Goal: Check status: Check status

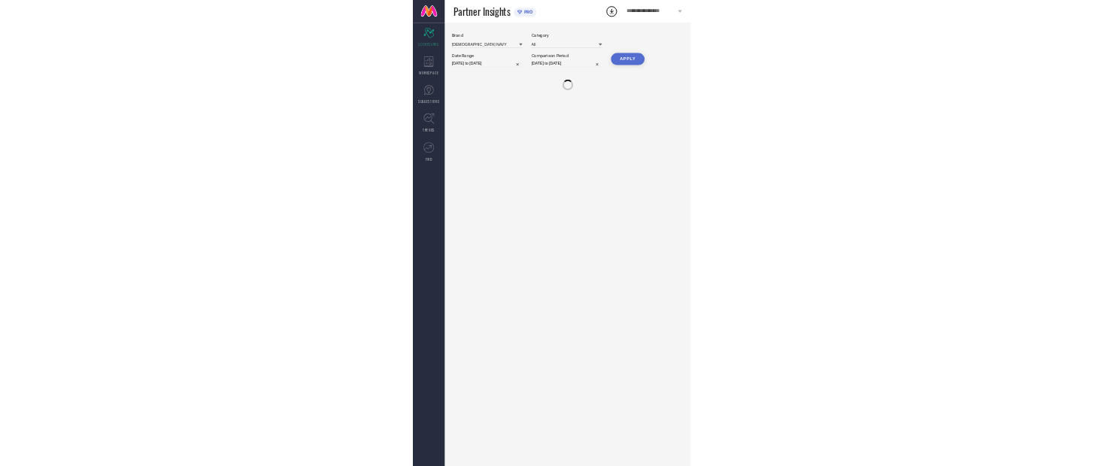
scroll to position [50, 56]
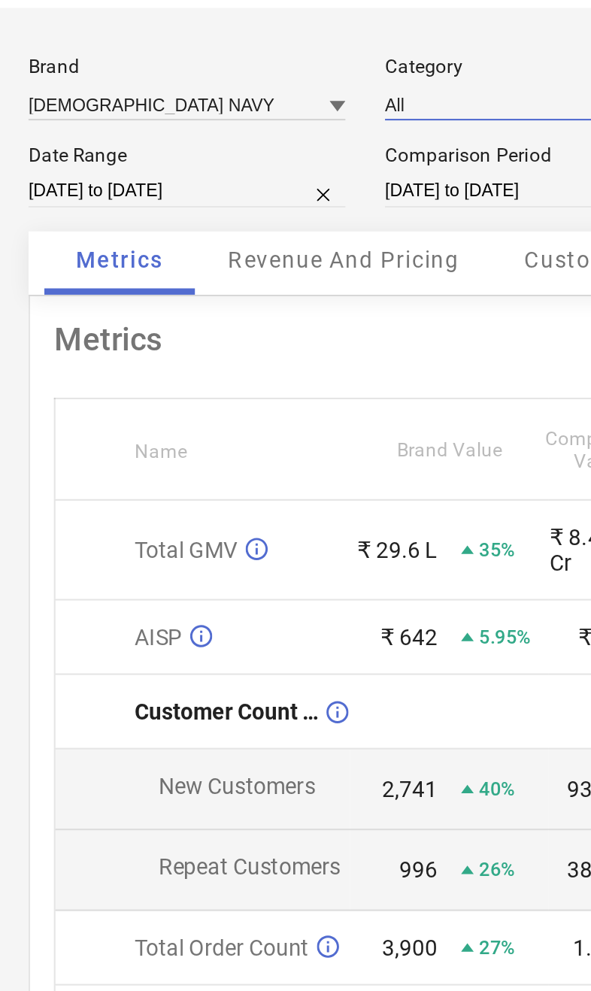
click at [252, 86] on input at bounding box center [327, 94] width 150 height 16
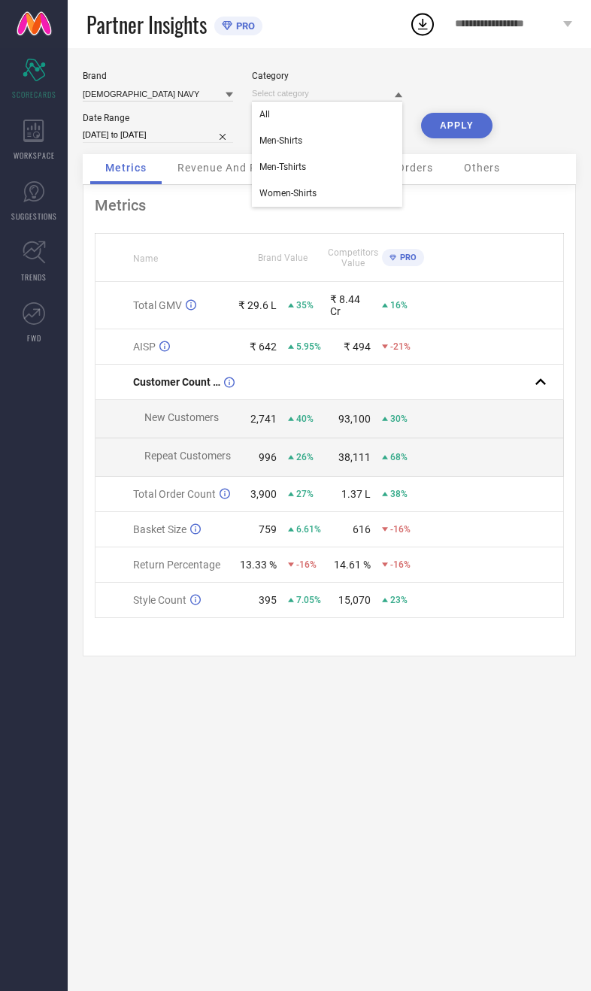
click at [536, 264] on th at bounding box center [493, 258] width 141 height 48
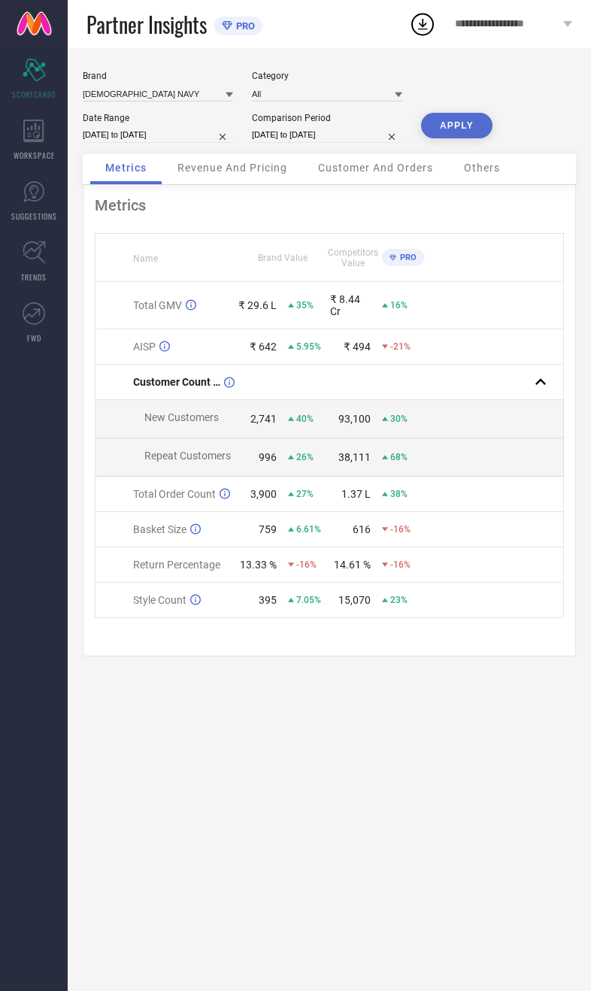
select select "8"
select select "2025"
select select "9"
select select "2025"
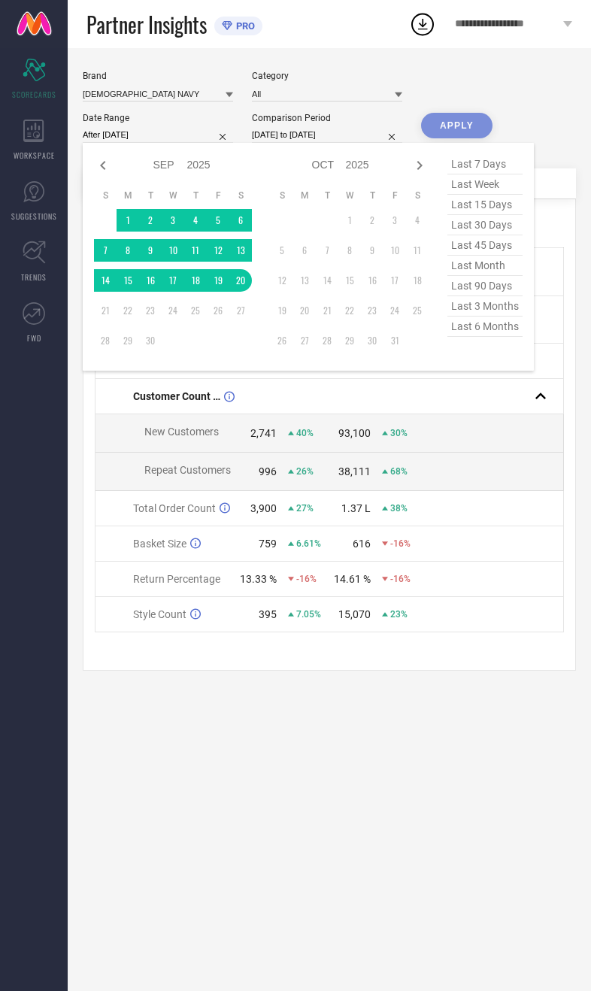
type input "[DATE] to [DATE]"
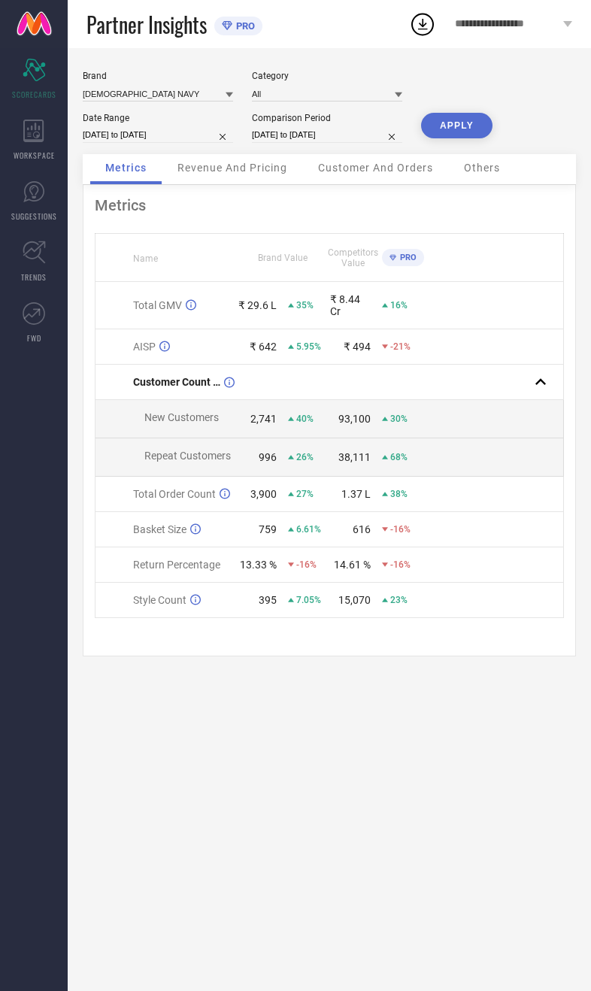
select select "8"
select select "2024"
select select "9"
select select "2024"
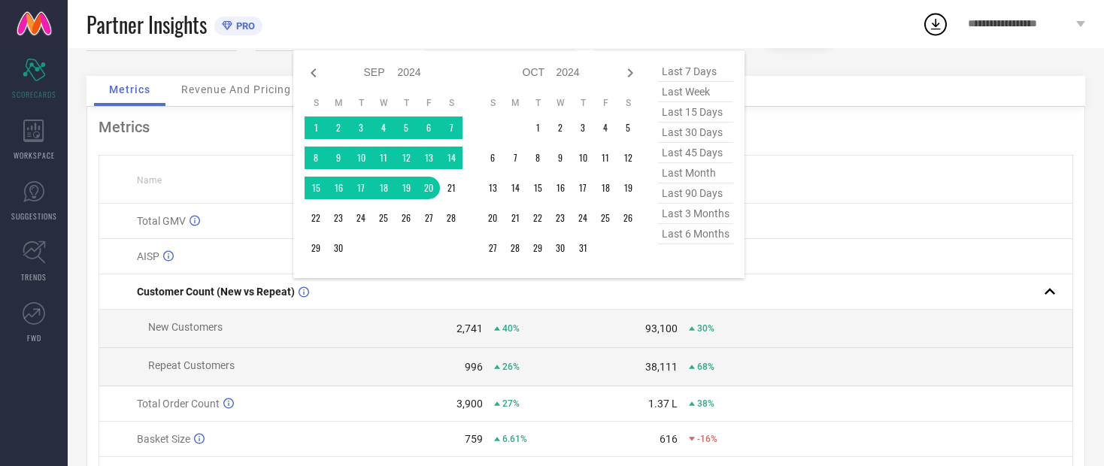
type input "[DATE] to [DATE]"
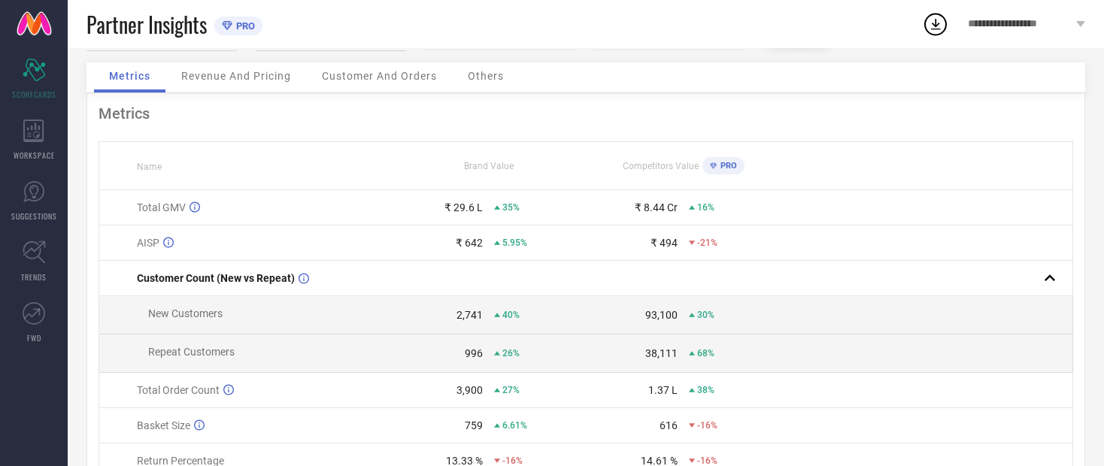
click at [590, 46] on button "APPLY" at bounding box center [798, 33] width 71 height 26
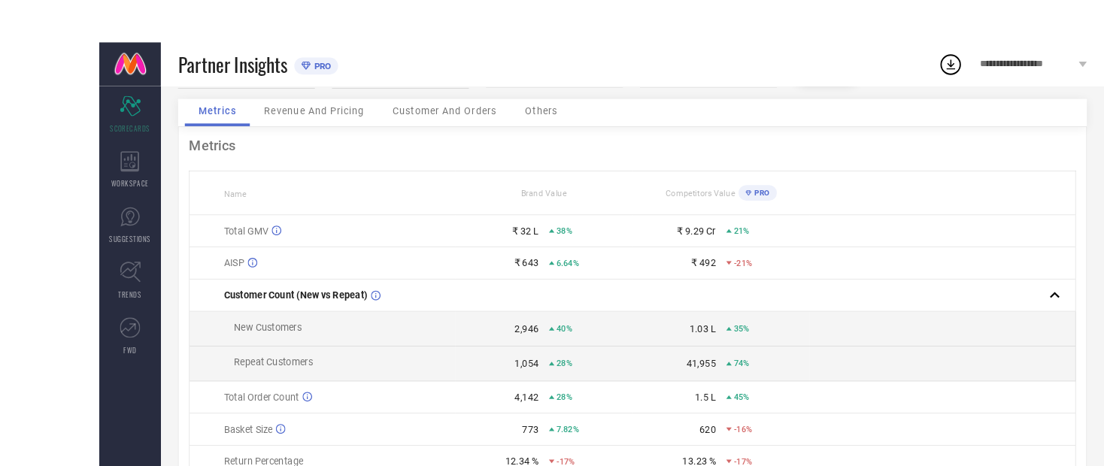
scroll to position [2, 0]
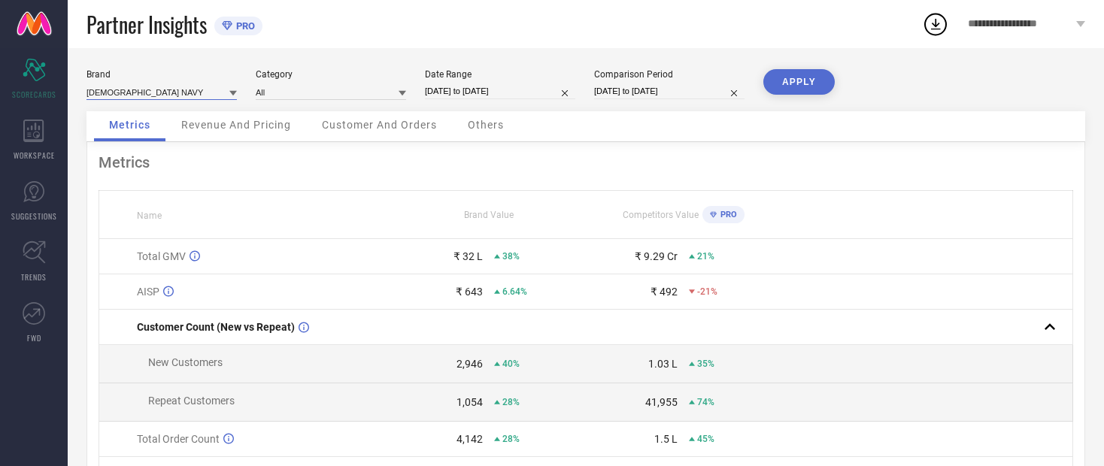
click at [118, 94] on input at bounding box center [162, 92] width 150 height 16
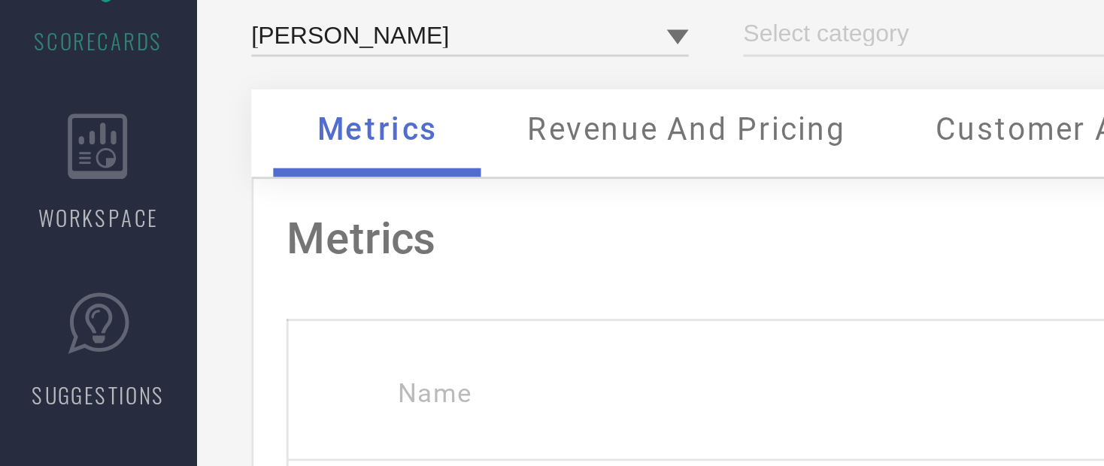
type input "All"
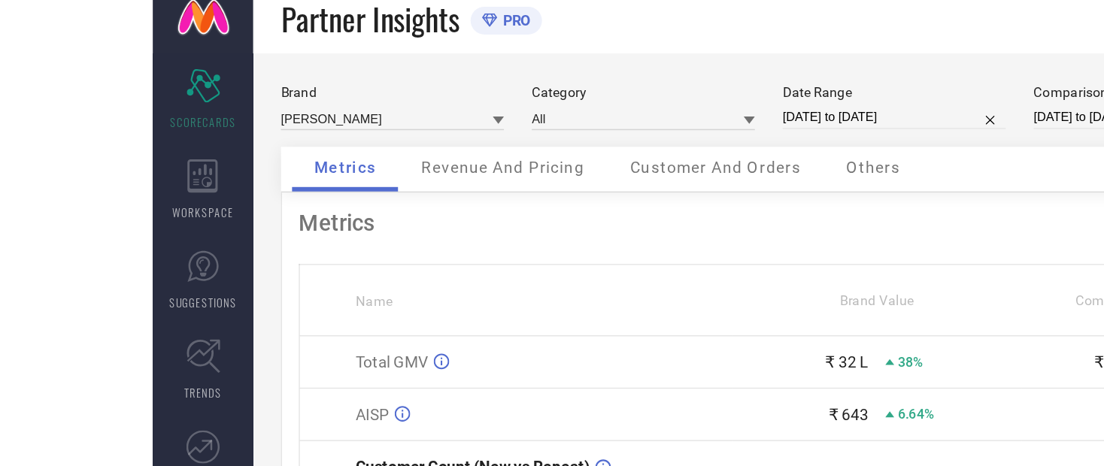
scroll to position [0, 0]
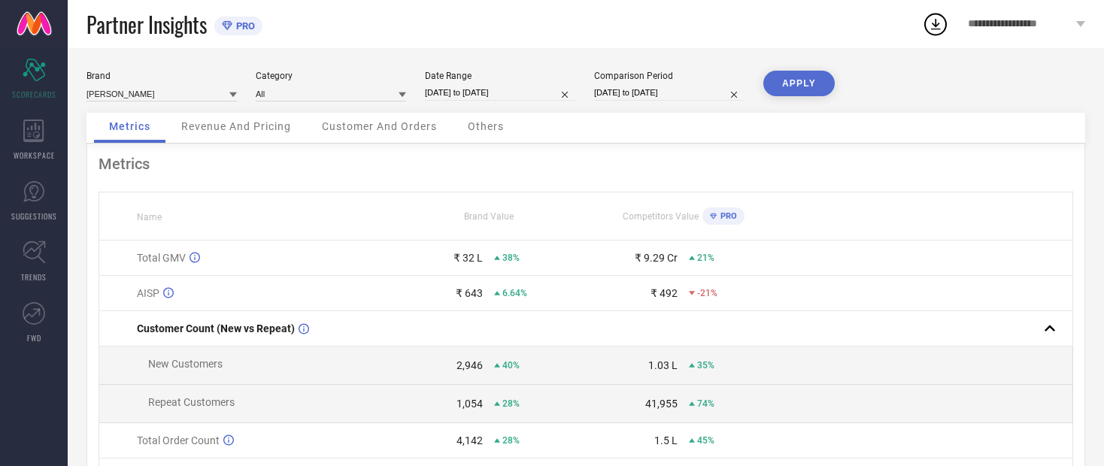
click at [590, 91] on button "APPLY" at bounding box center [798, 84] width 71 height 26
click at [222, 138] on div "Revenue And Pricing" at bounding box center [236, 128] width 140 height 30
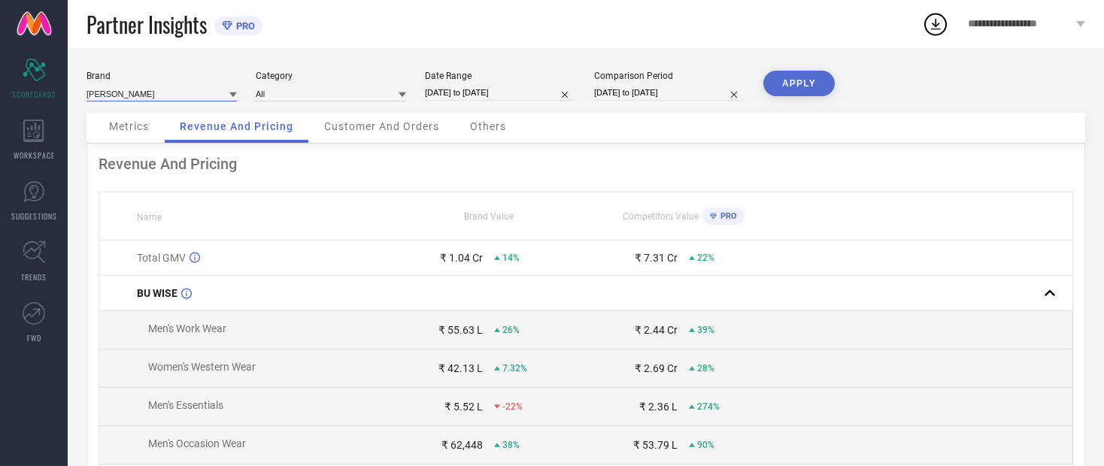
click at [117, 98] on input at bounding box center [162, 94] width 150 height 16
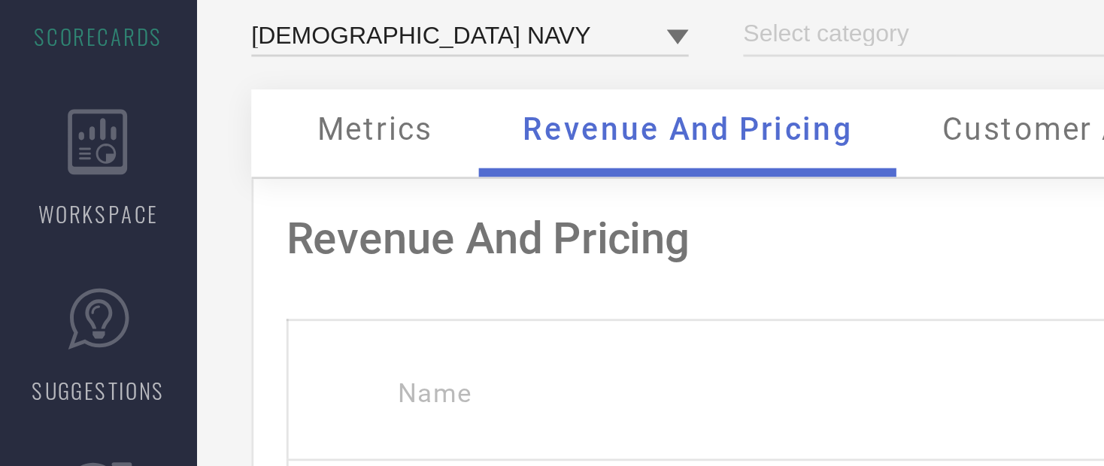
type input "All"
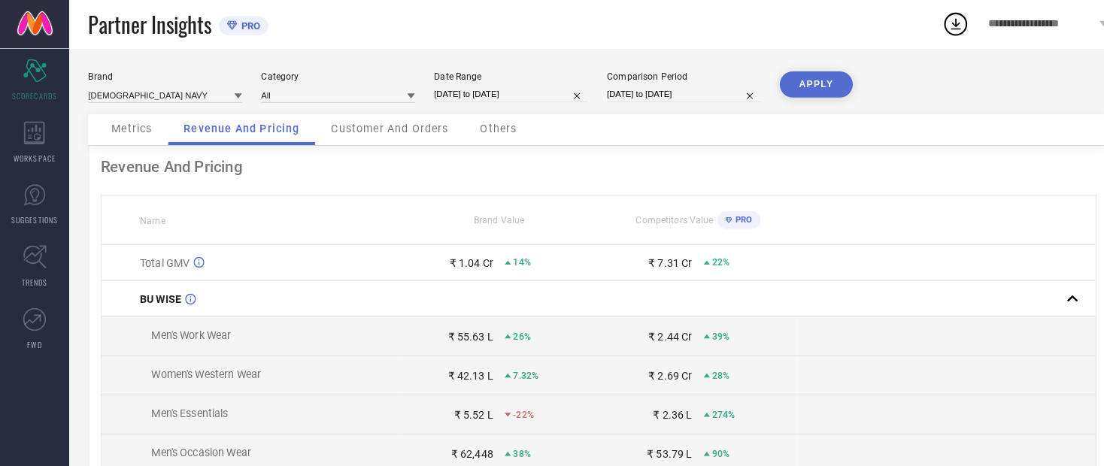
click at [590, 89] on button "APPLY" at bounding box center [798, 84] width 71 height 26
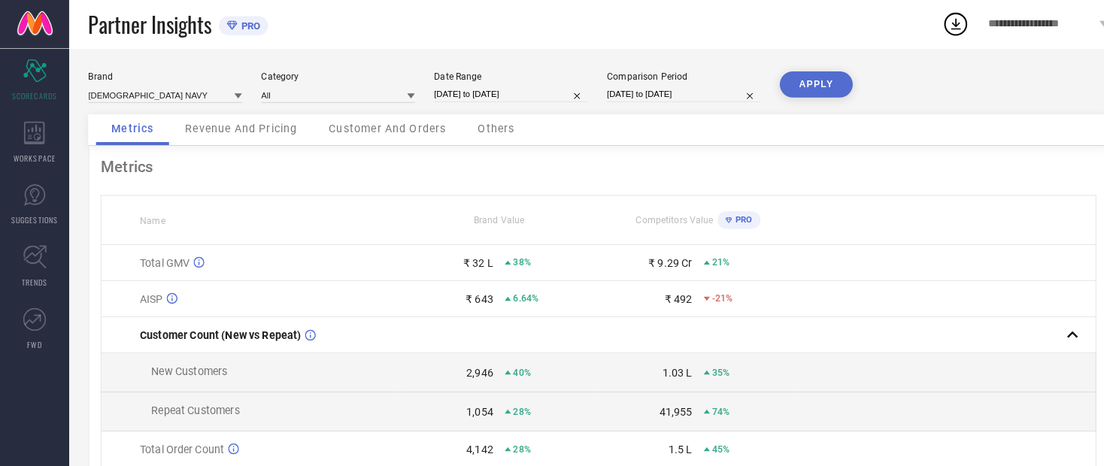
click at [243, 143] on div "Revenue And Pricing" at bounding box center [236, 128] width 140 height 30
